Goal: Task Accomplishment & Management: Manage account settings

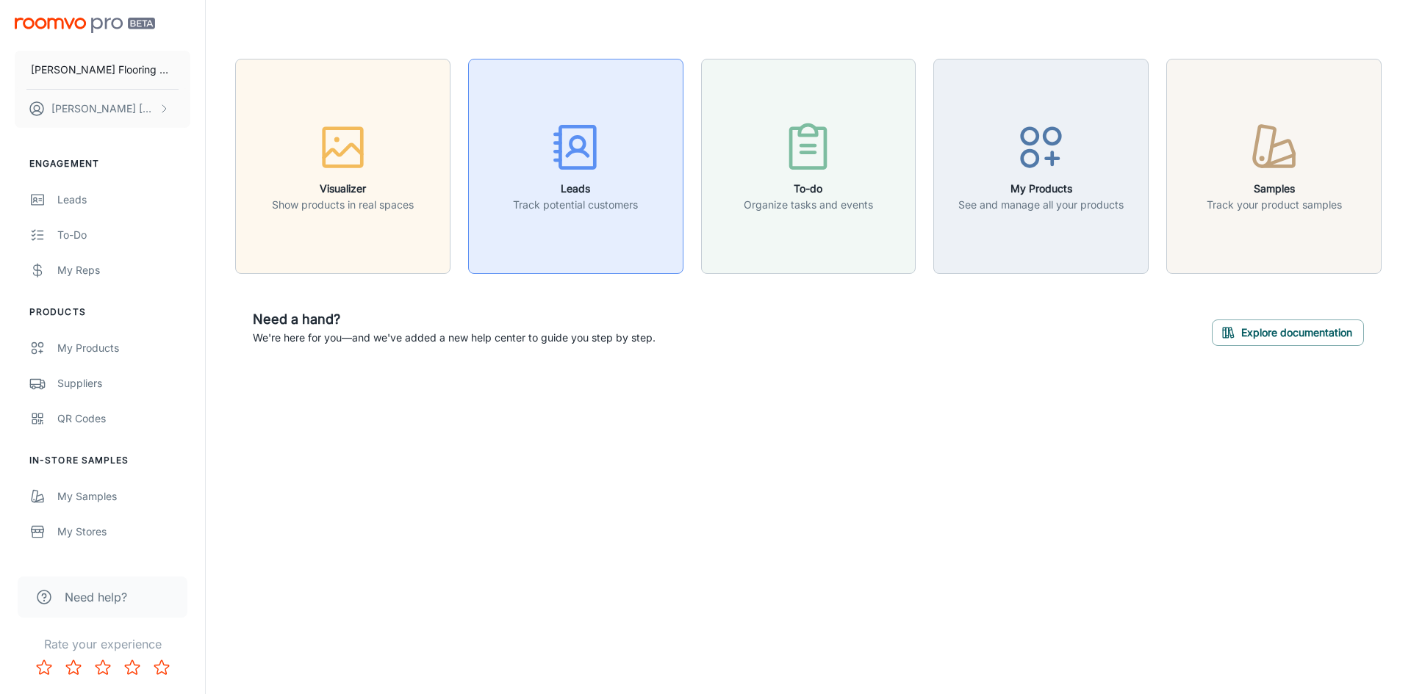
click at [580, 173] on icon "button" at bounding box center [575, 147] width 55 height 55
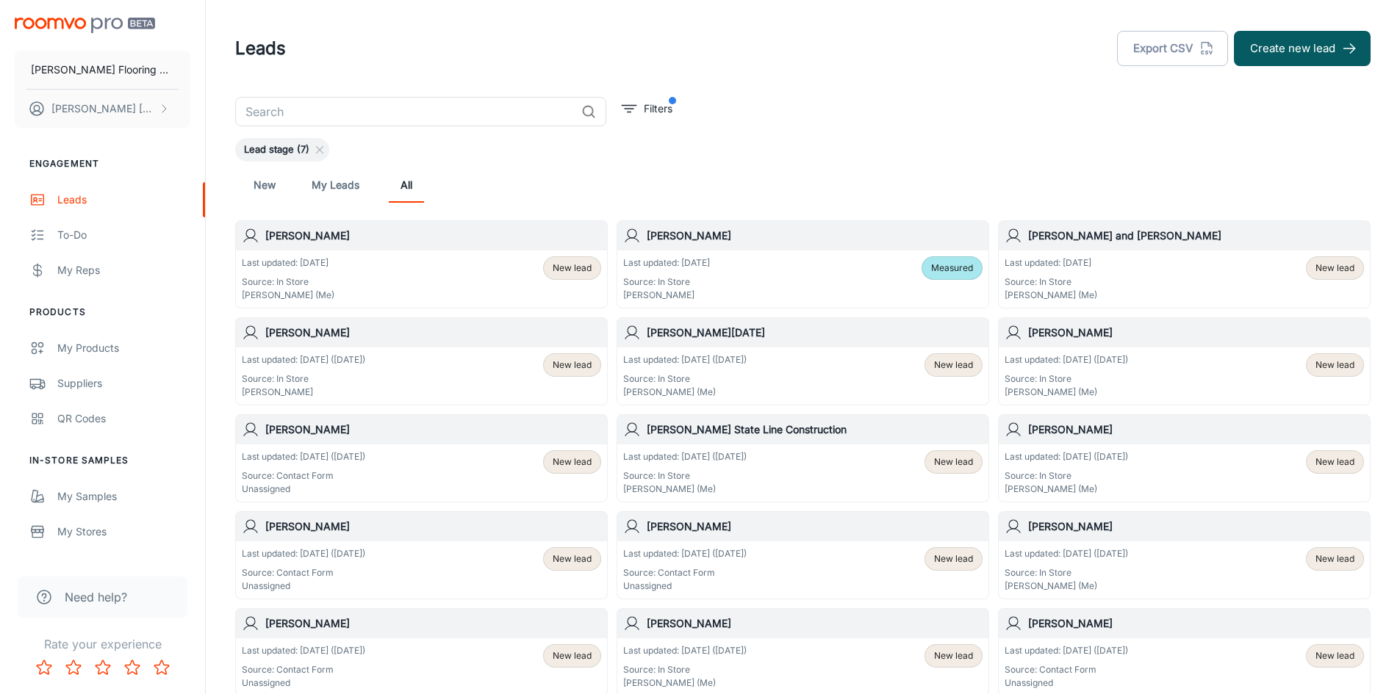
click at [365, 375] on p "Source: In Store" at bounding box center [303, 379] width 123 height 13
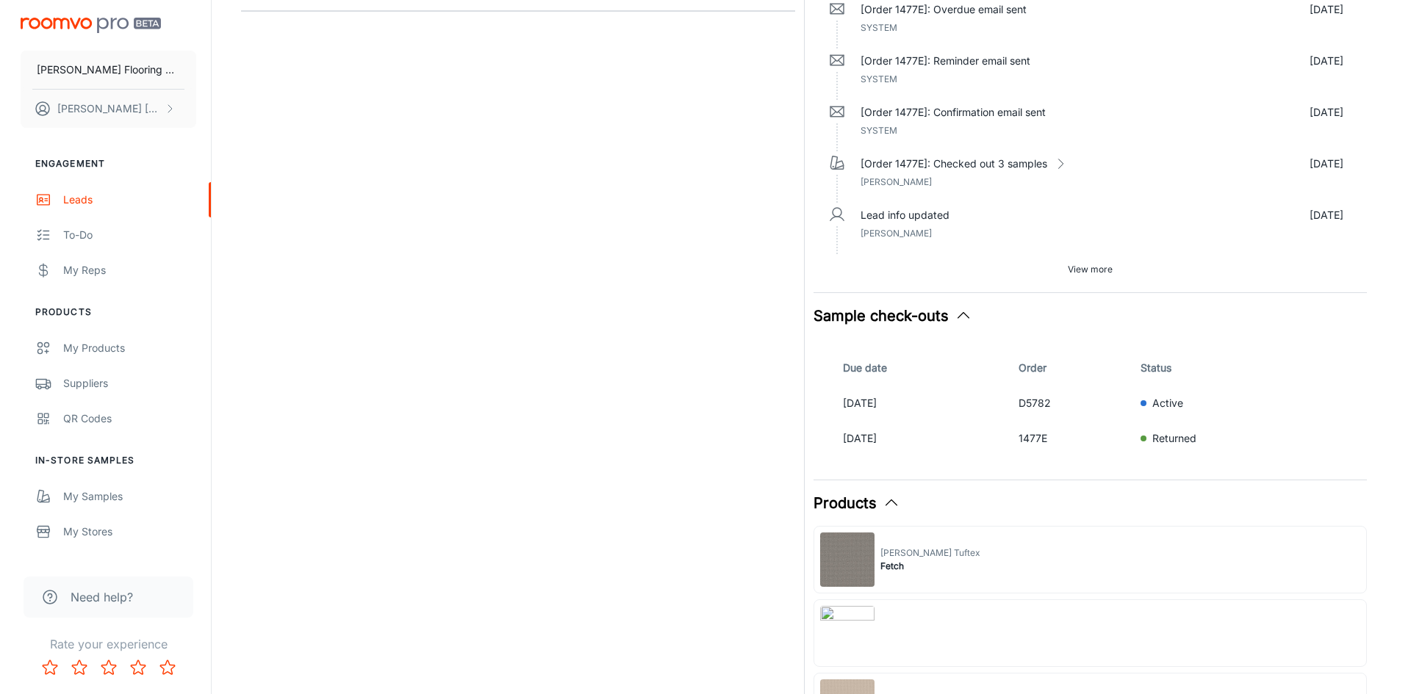
scroll to position [441, 0]
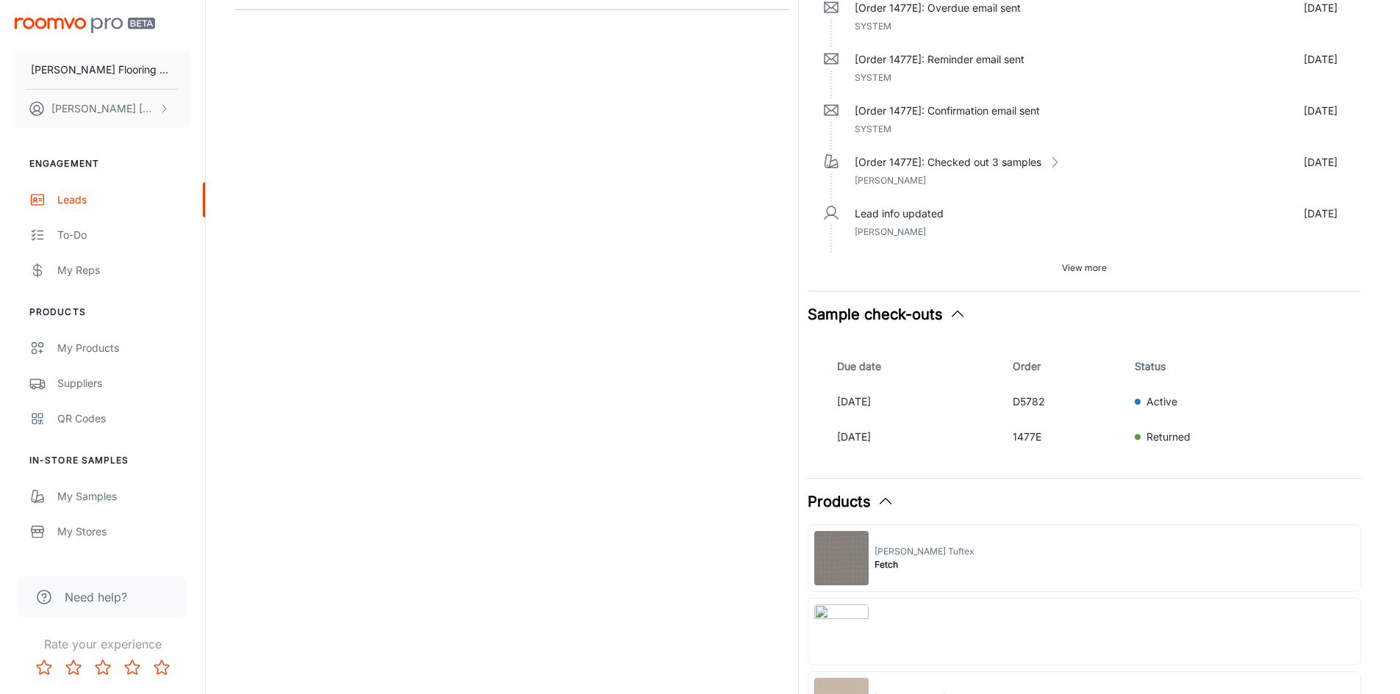
click at [954, 312] on icon "button" at bounding box center [958, 315] width 18 height 18
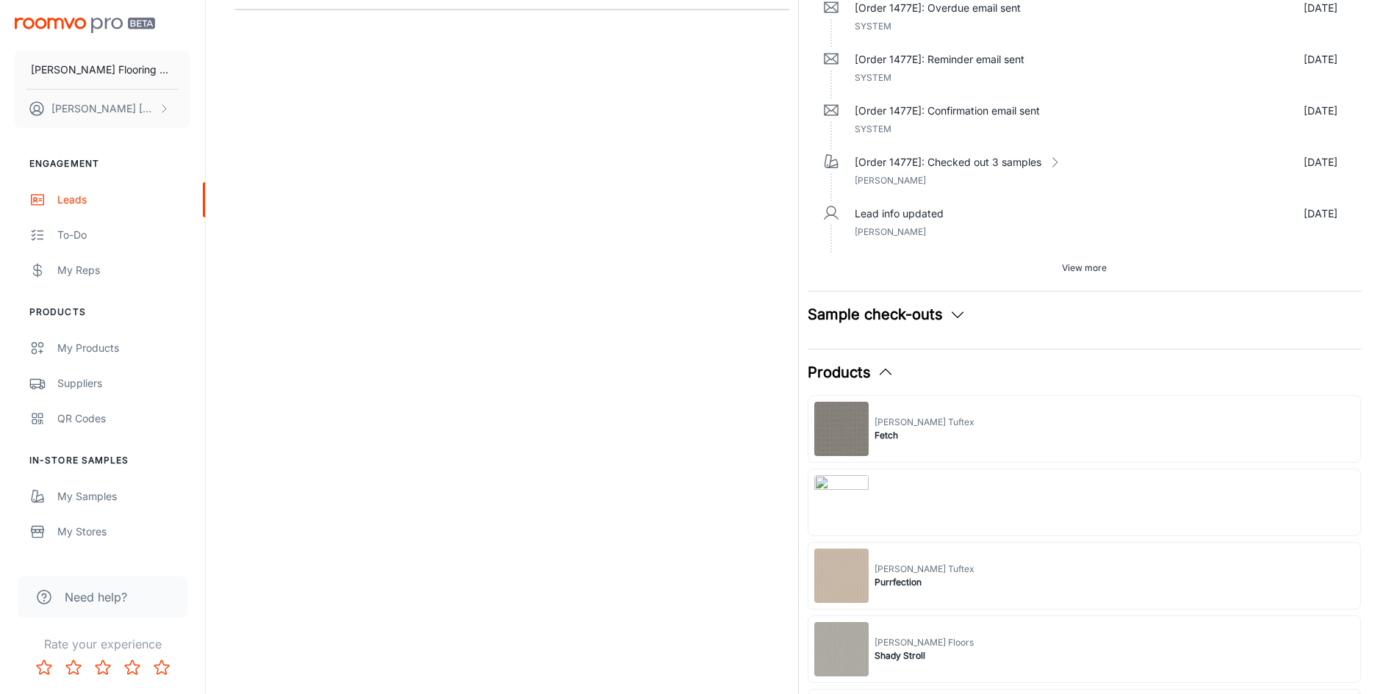
click at [954, 312] on icon "button" at bounding box center [958, 315] width 18 height 18
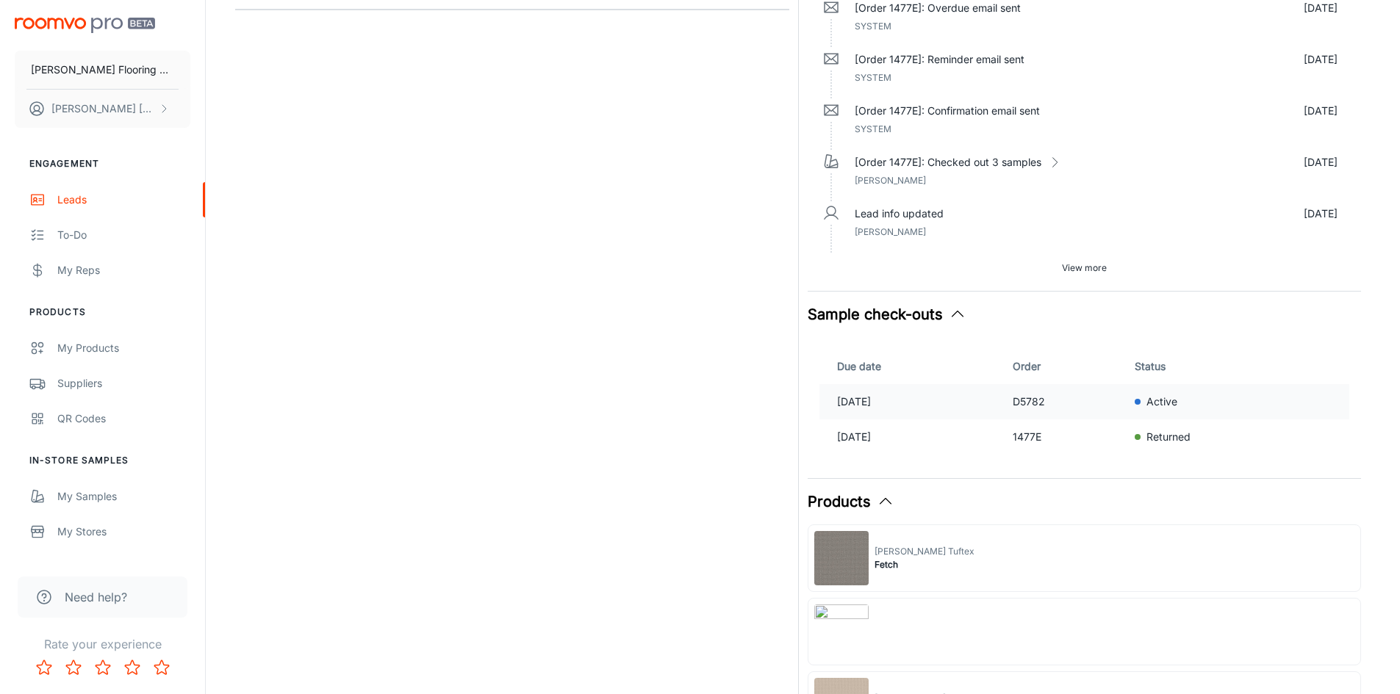
click at [977, 403] on p "[DATE]" at bounding box center [919, 402] width 164 height 16
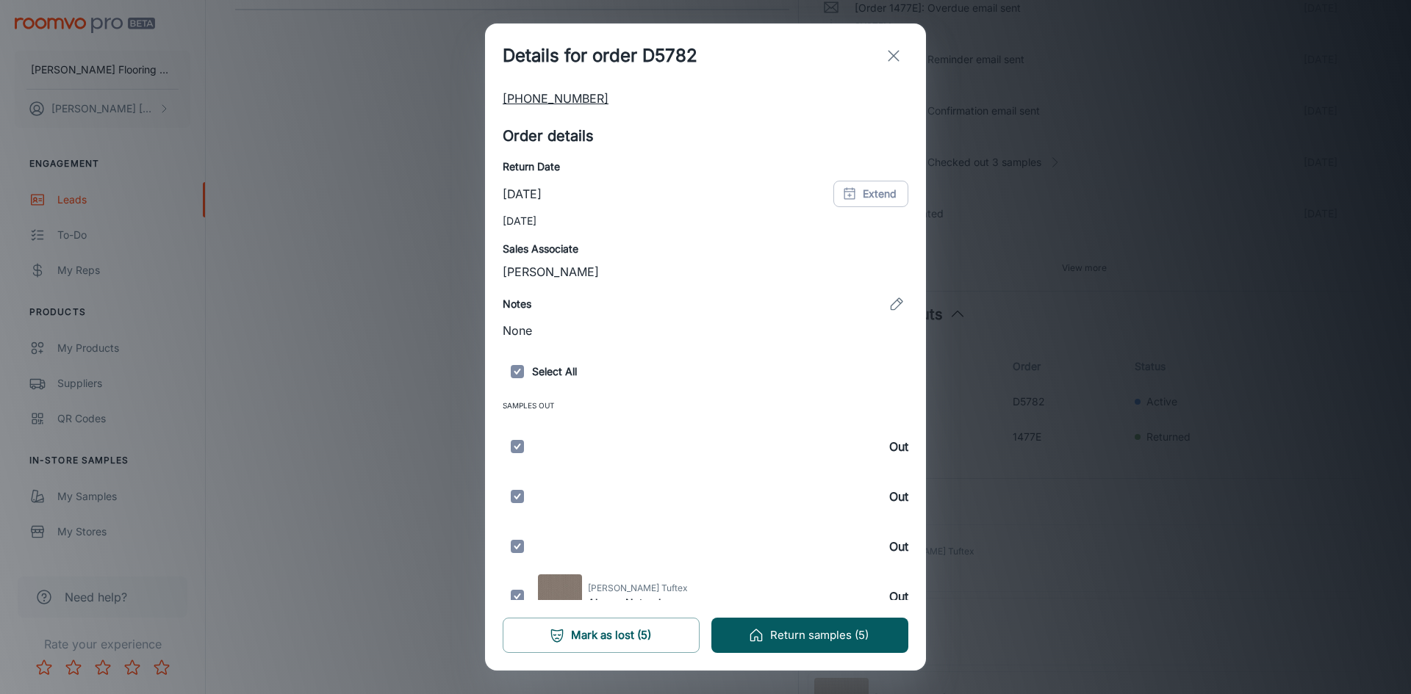
scroll to position [214, 0]
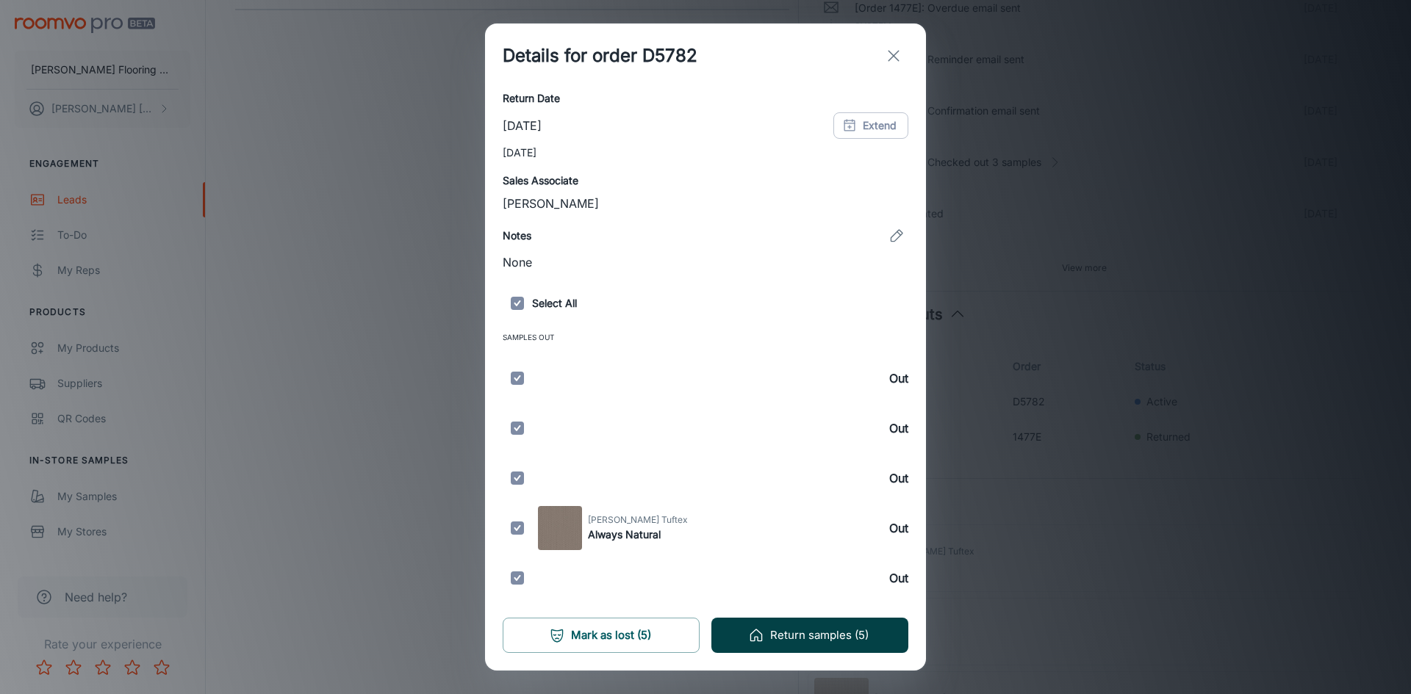
click at [807, 636] on button "Return samples (5)" at bounding box center [809, 635] width 197 height 35
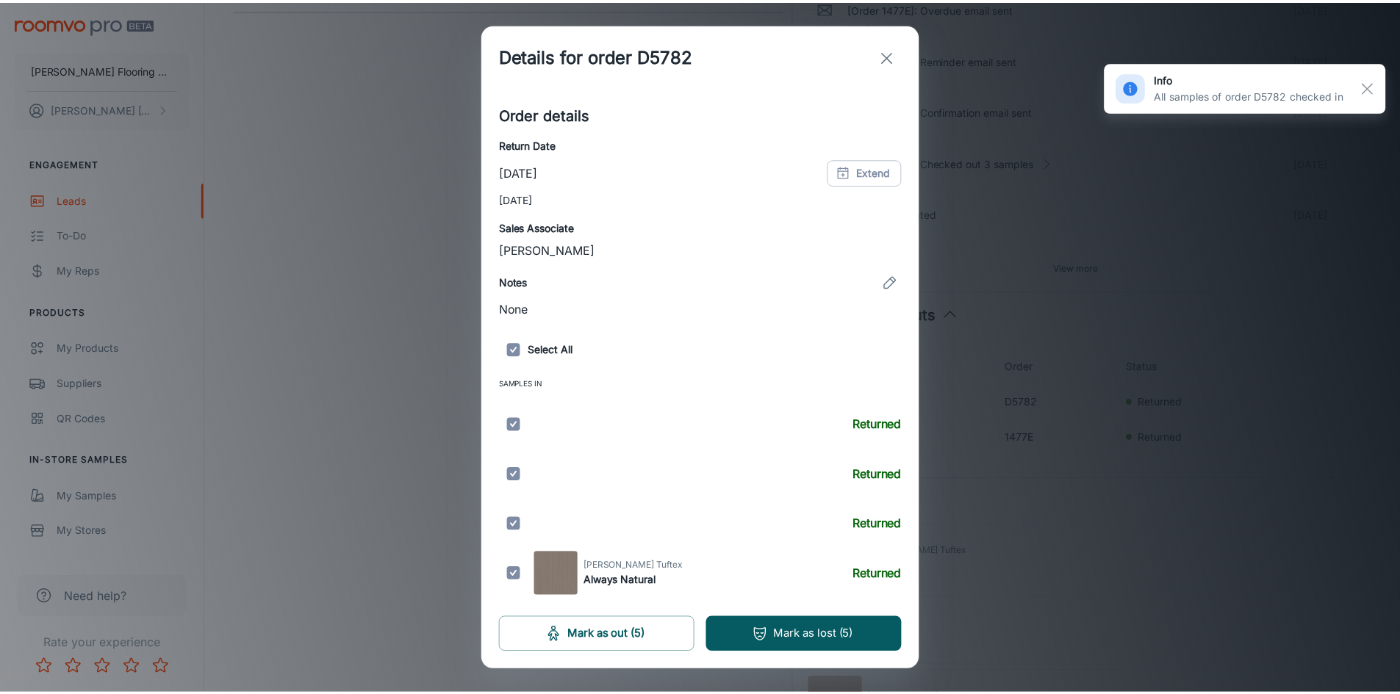
scroll to position [169, 0]
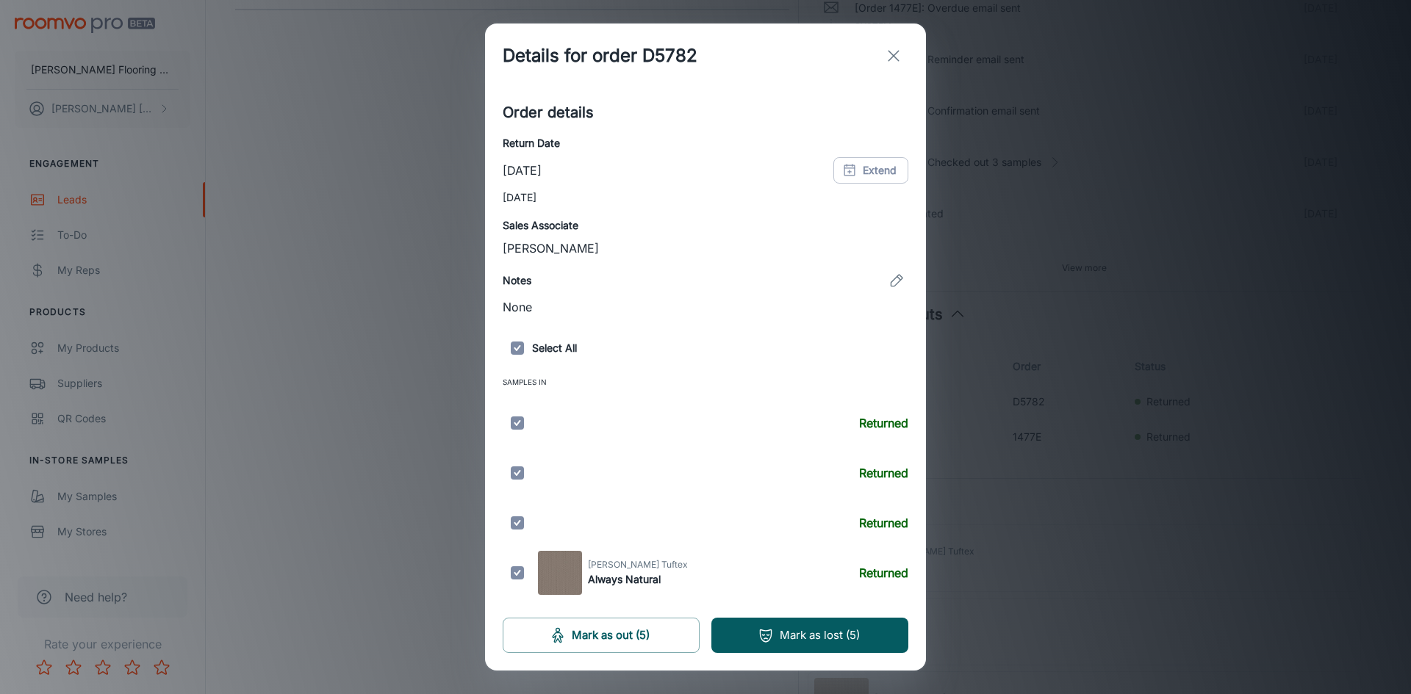
click at [892, 57] on line "exit" at bounding box center [893, 56] width 10 height 10
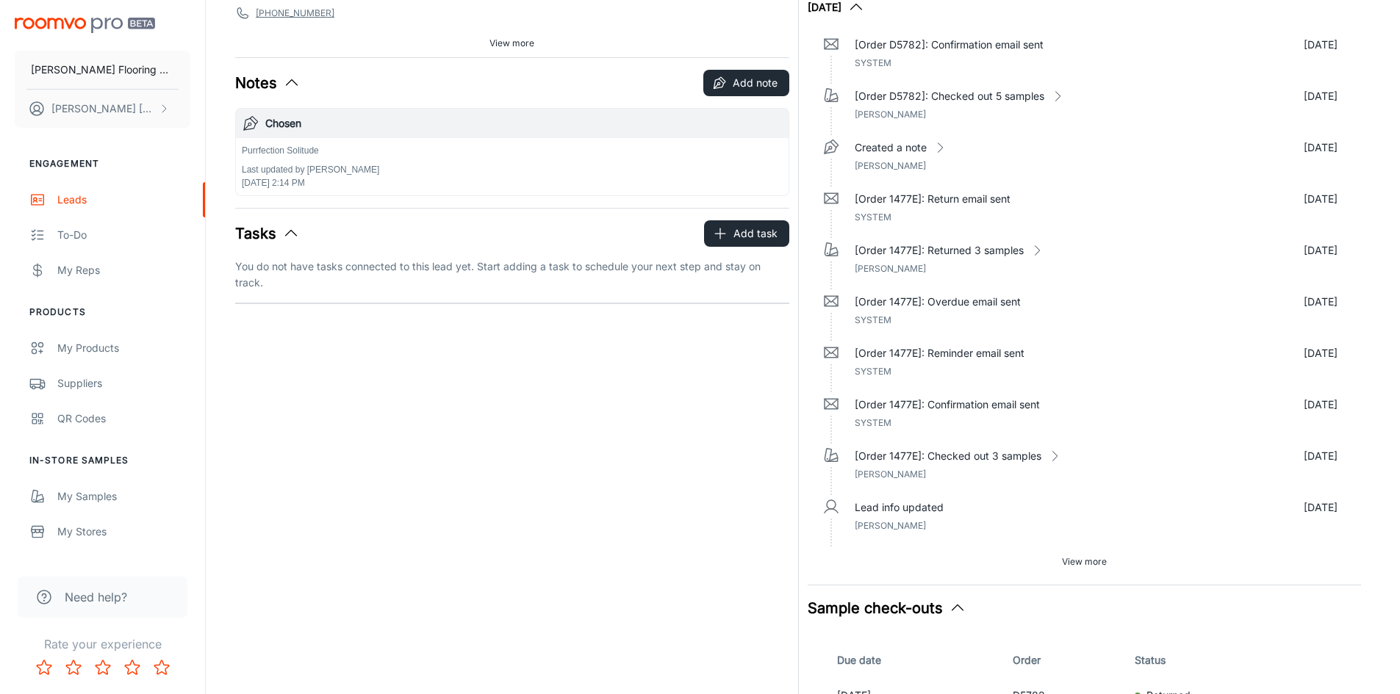
scroll to position [0, 0]
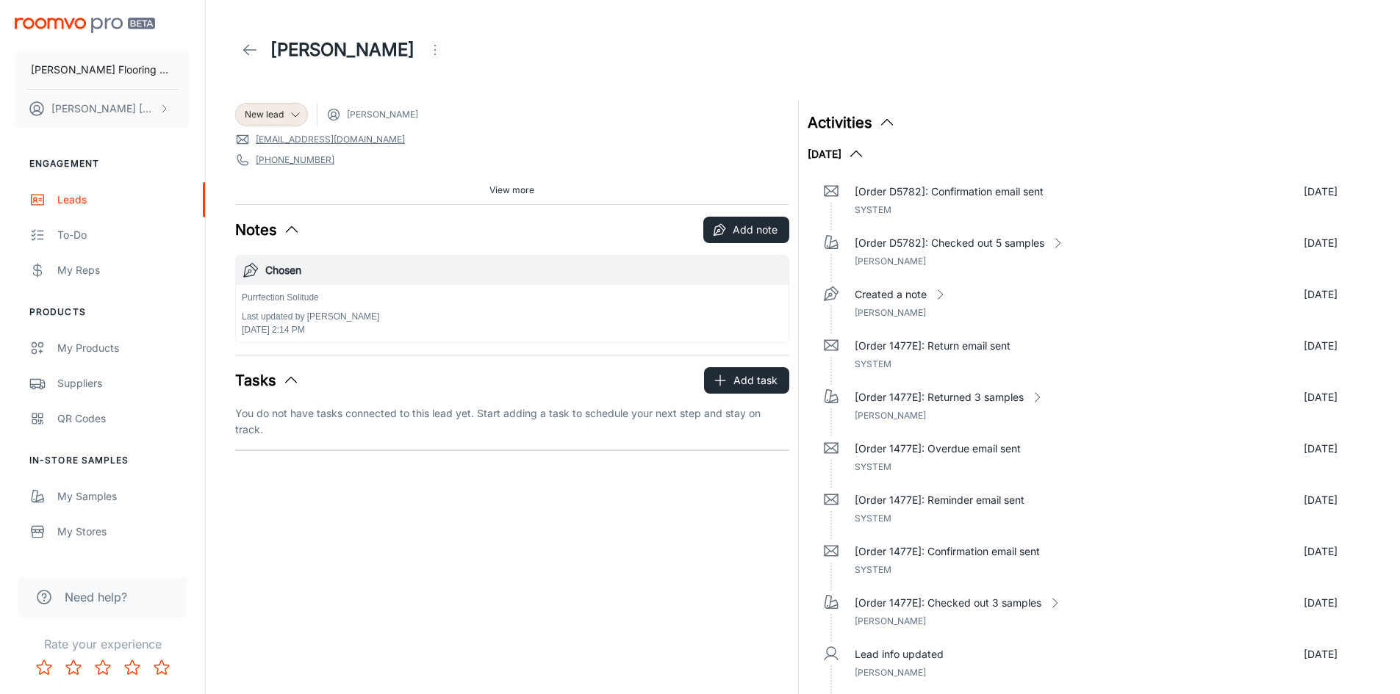
click at [500, 312] on div "Purrfection Solitude Last updated by [PERSON_NAME] [DATE] 2:14 PM" at bounding box center [512, 314] width 541 height 46
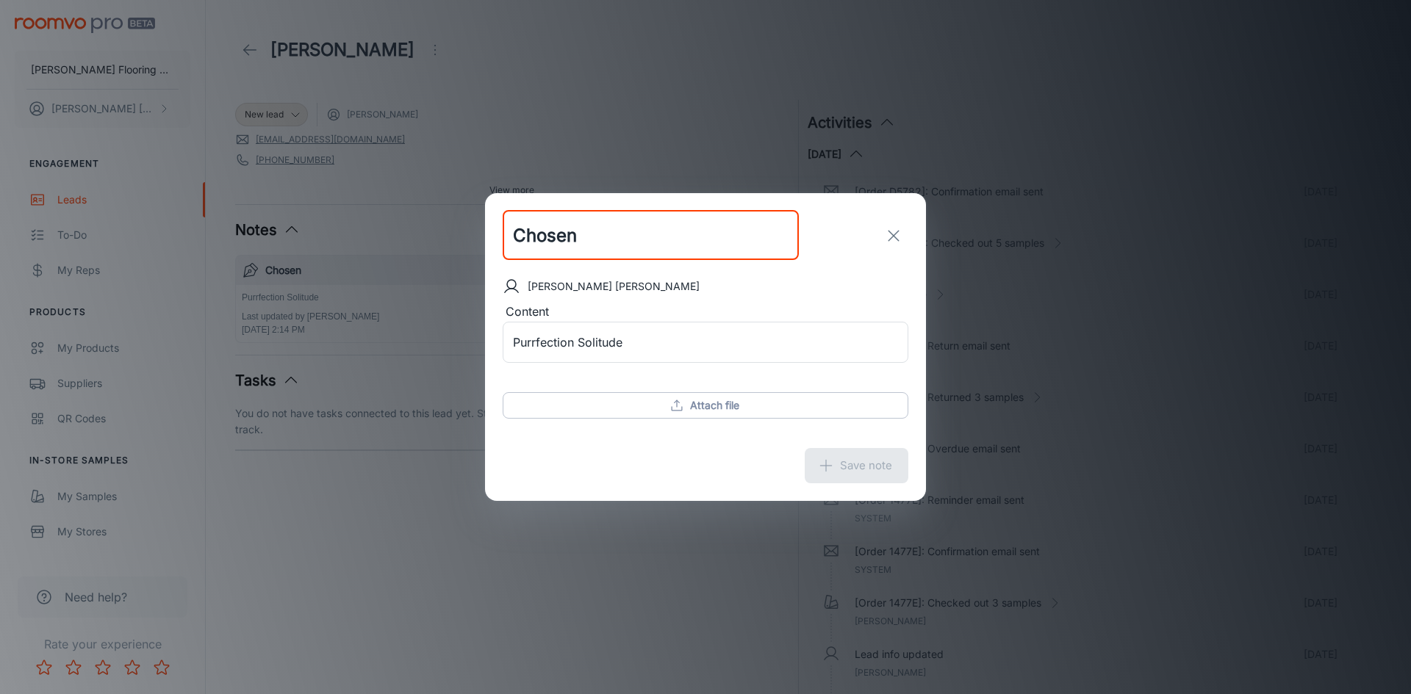
click at [666, 532] on div "Chosen ​ [PERSON_NAME] Content Purrfection Solitude x ​ Attach file Save note" at bounding box center [705, 347] width 1411 height 694
click at [889, 235] on icon "exit" at bounding box center [894, 236] width 18 height 18
